Goal: Information Seeking & Learning: Understand process/instructions

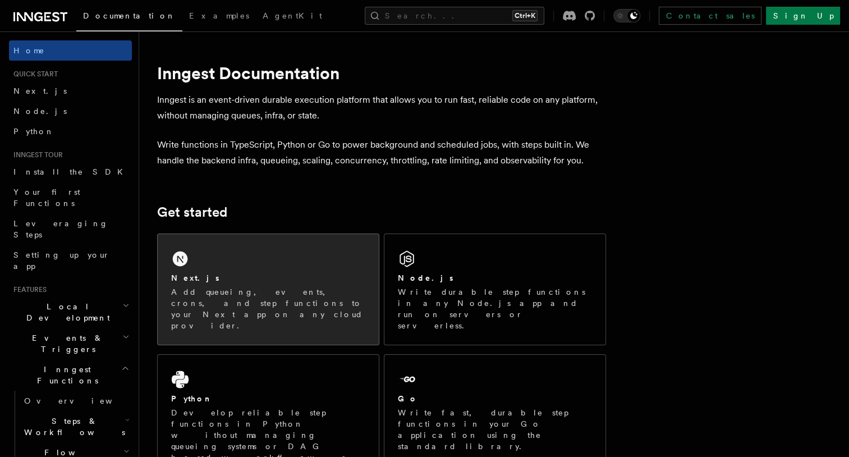
click at [305, 276] on div "Next.js" at bounding box center [268, 278] width 194 height 12
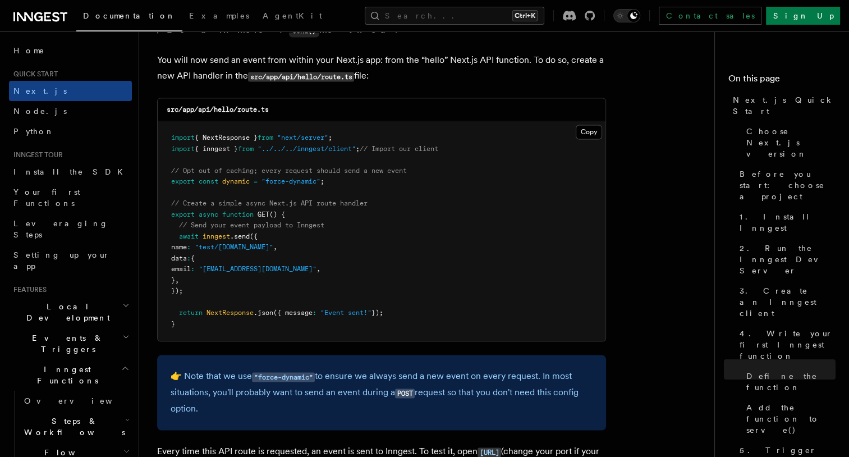
scroll to position [5878, 0]
